Goal: Transaction & Acquisition: Purchase product/service

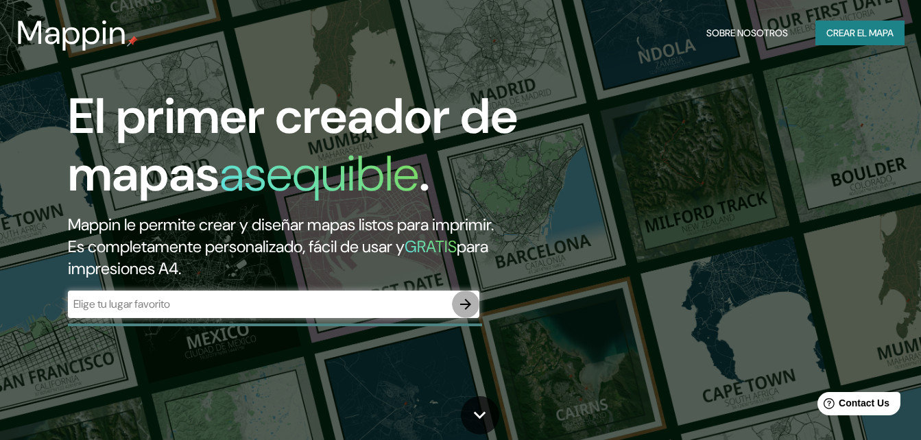
click at [466, 302] on icon "button" at bounding box center [465, 304] width 16 height 16
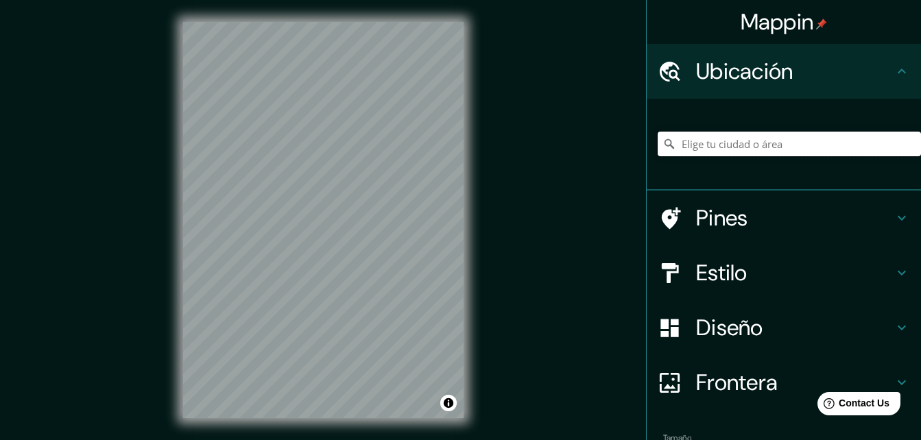
click at [701, 140] on input "Elige tu ciudad o área" at bounding box center [789, 144] width 263 height 25
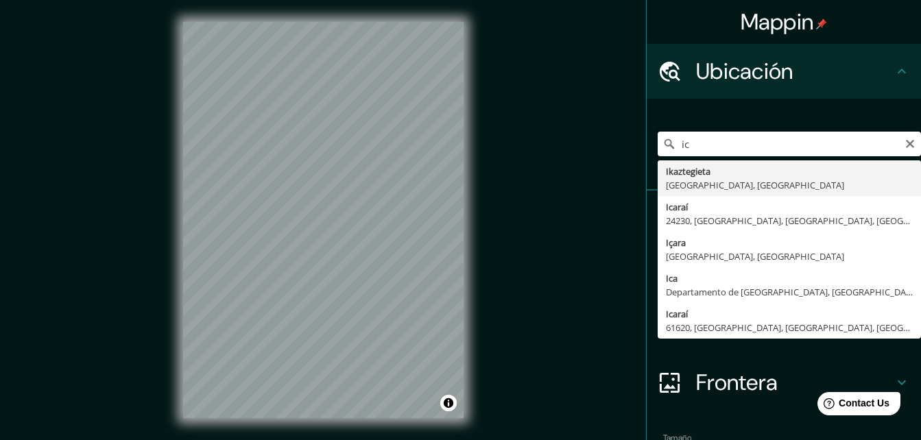
type input "i"
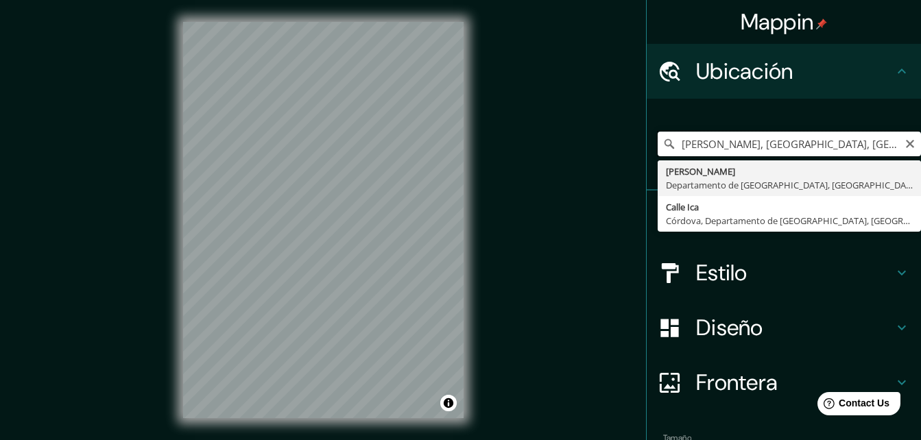
type input "[PERSON_NAME], [GEOGRAPHIC_DATA], [GEOGRAPHIC_DATA]"
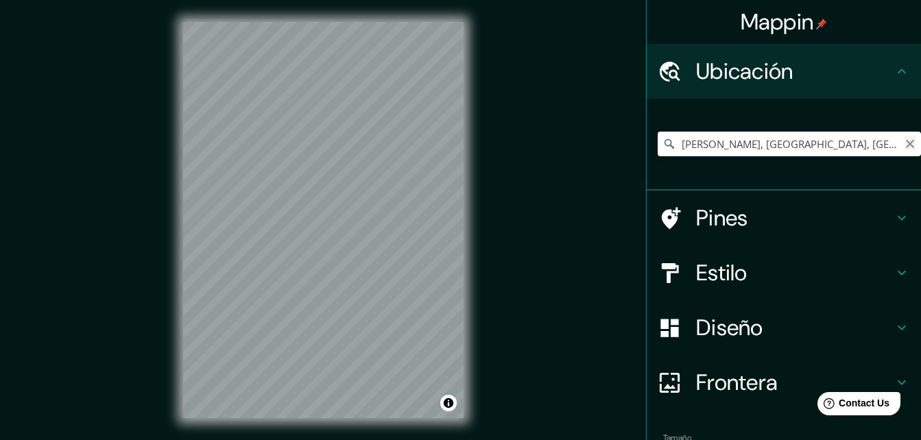
click at [905, 143] on icon "Claro" at bounding box center [910, 144] width 11 height 11
click at [715, 138] on input "ica" at bounding box center [789, 144] width 263 height 25
type input "Calle Ica, [GEOGRAPHIC_DATA], [GEOGRAPHIC_DATA], [GEOGRAPHIC_DATA]"
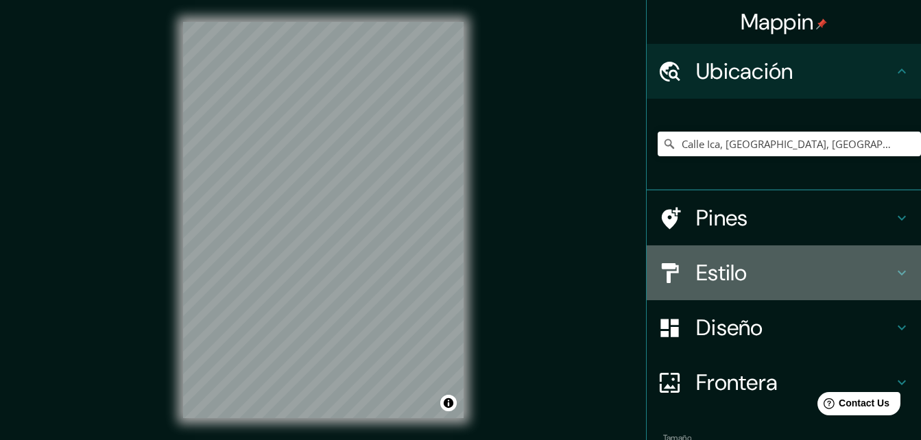
click at [741, 260] on h4 "Estilo" at bounding box center [795, 272] width 198 height 27
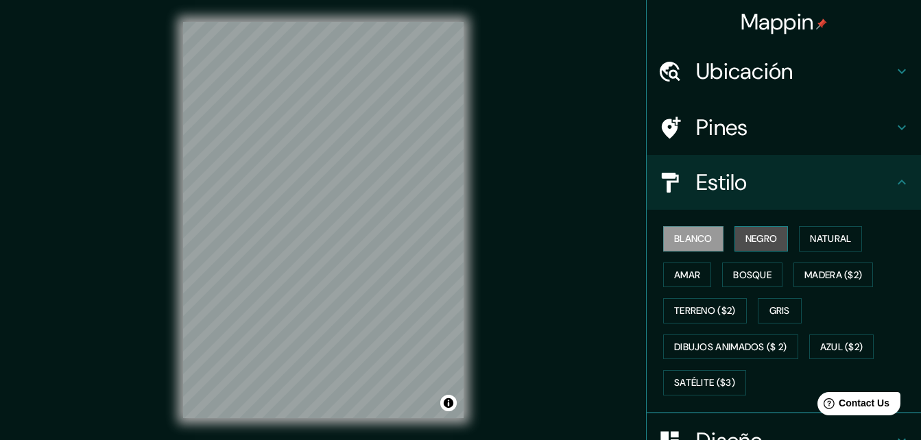
click at [745, 239] on font "Negro" at bounding box center [761, 238] width 32 height 17
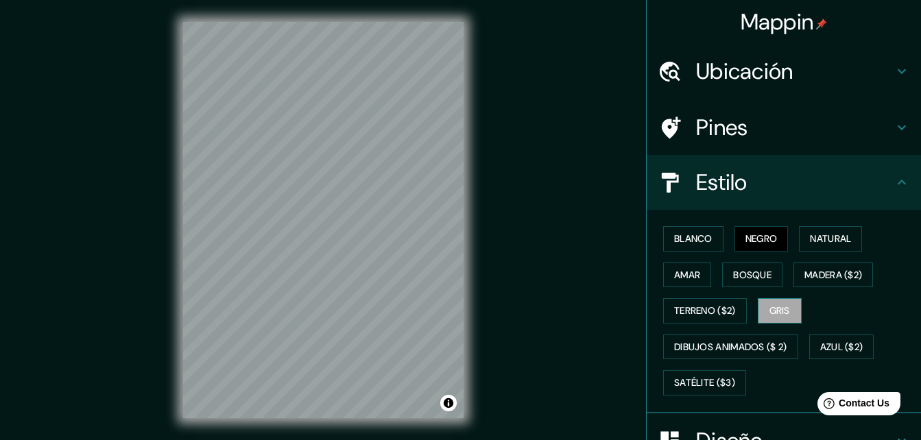
click at [775, 311] on font "Gris" at bounding box center [779, 310] width 21 height 17
click at [745, 242] on font "Negro" at bounding box center [761, 238] width 32 height 17
click at [782, 309] on font "Gris" at bounding box center [779, 310] width 21 height 17
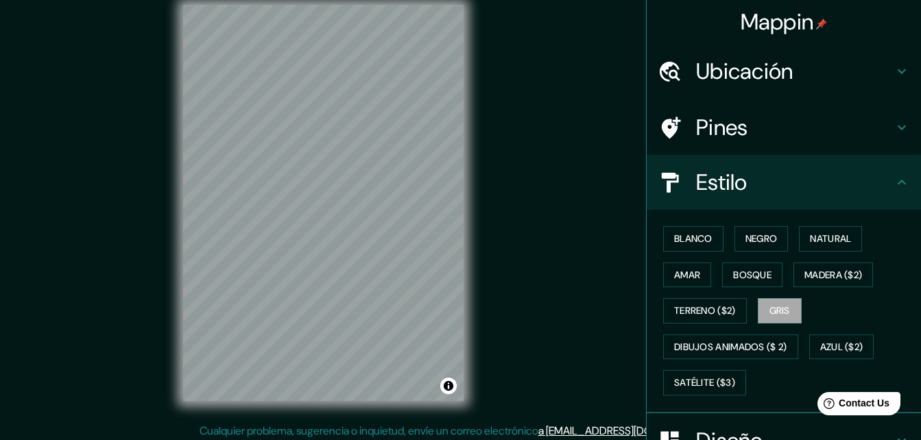
scroll to position [22, 0]
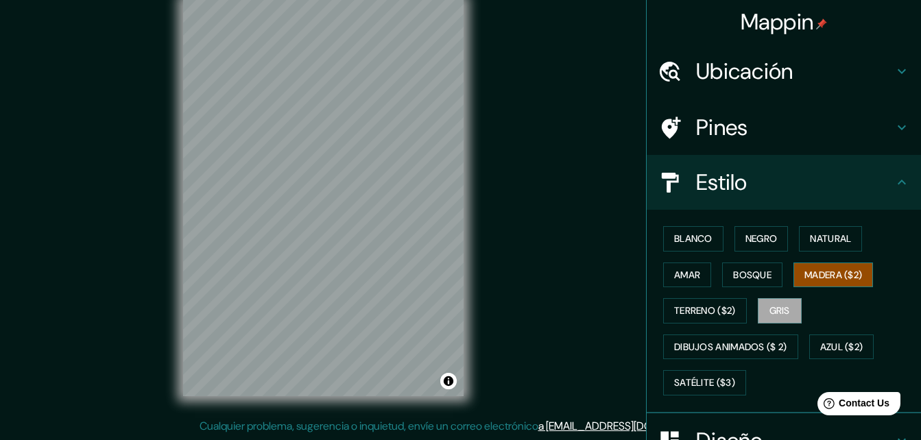
click at [817, 274] on font "Madera ($2)" at bounding box center [833, 275] width 58 height 17
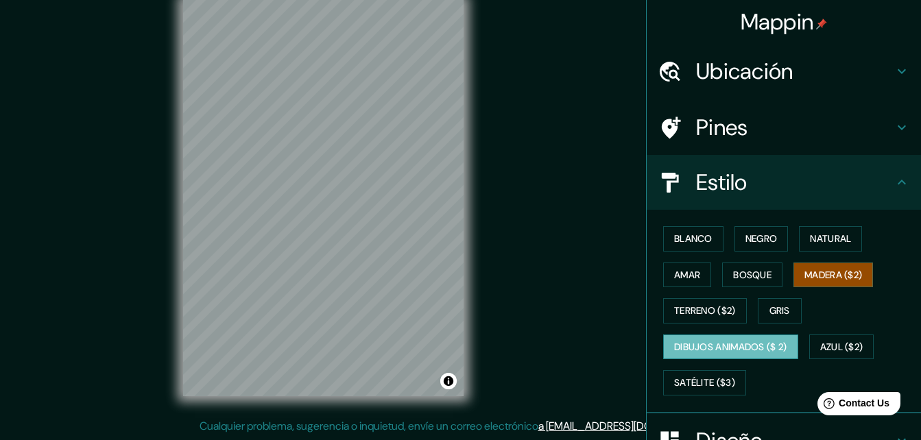
click at [741, 340] on font "Dibujos animados ($ 2)" at bounding box center [730, 347] width 113 height 17
click at [732, 312] on button "Terreno ($2)" at bounding box center [705, 310] width 84 height 25
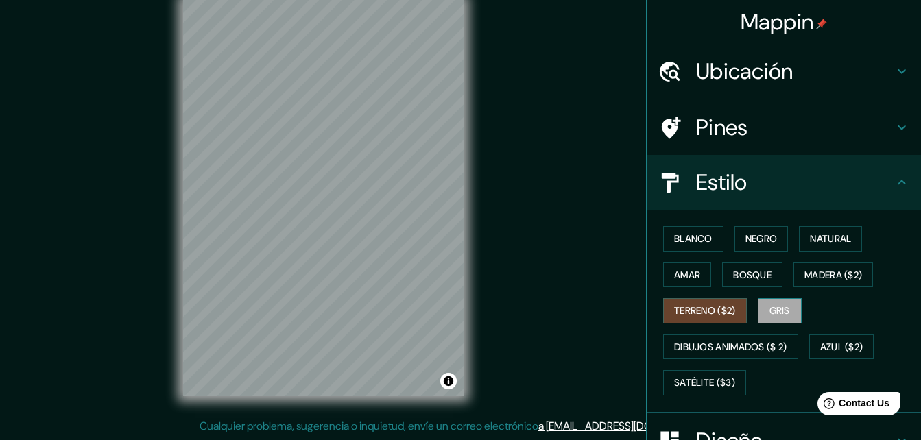
click at [760, 308] on button "Gris" at bounding box center [780, 310] width 44 height 25
click at [825, 342] on font "Azul ($2)" at bounding box center [841, 347] width 43 height 17
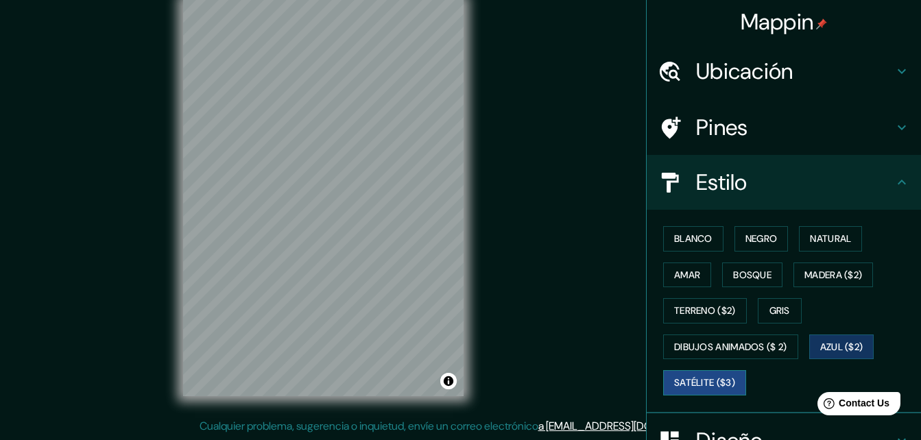
click at [695, 381] on font "Satélite ($3)" at bounding box center [704, 382] width 61 height 17
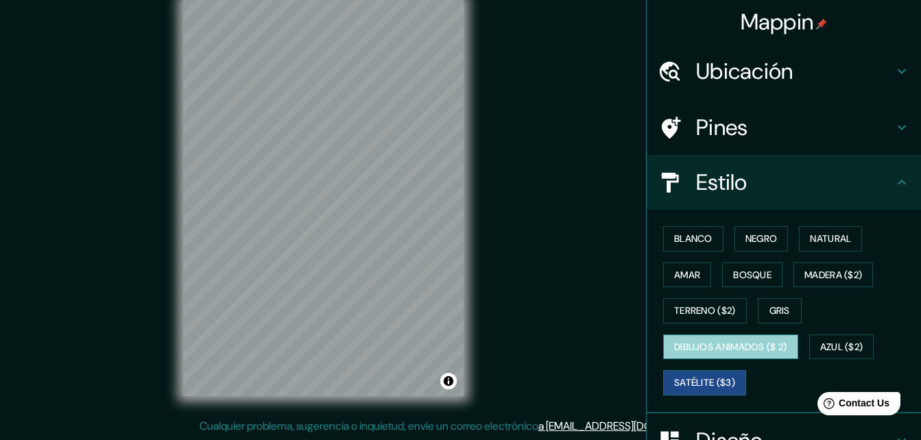
click at [740, 355] on button "Dibujos animados ($ 2)" at bounding box center [730, 347] width 135 height 25
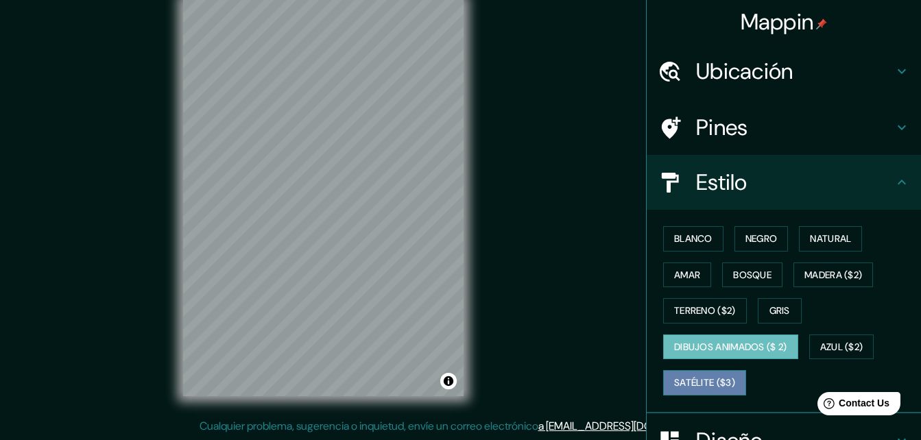
click at [706, 390] on font "Satélite ($3)" at bounding box center [704, 382] width 61 height 17
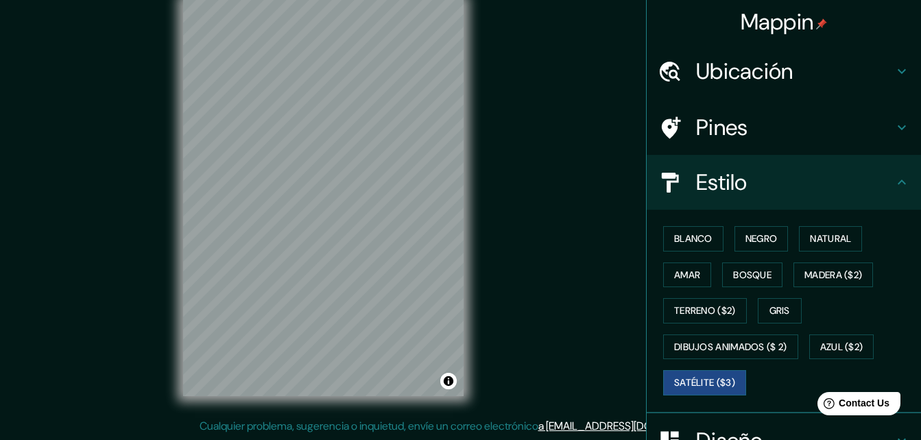
click at [866, 22] on div "Mappin" at bounding box center [784, 22] width 274 height 44
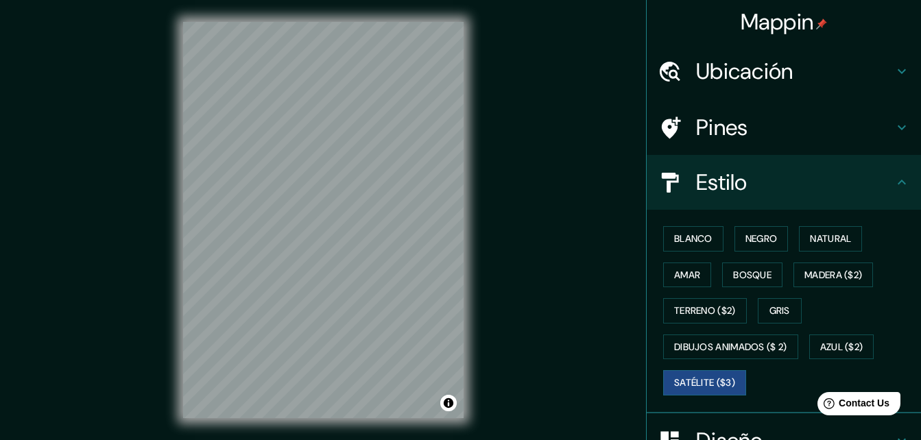
click at [603, 89] on div "Mappin Ubicación Calle Ica, [GEOGRAPHIC_DATA], [GEOGRAPHIC_DATA], [GEOGRAPHIC_D…" at bounding box center [460, 231] width 921 height 462
